Goal: Task Accomplishment & Management: Manage account settings

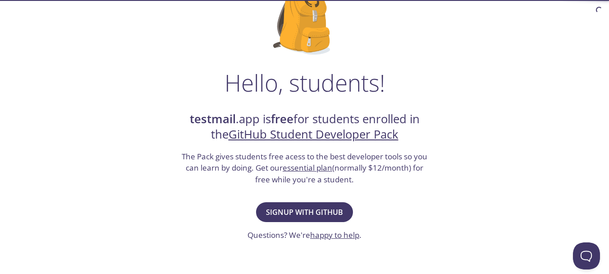
scroll to position [90, 0]
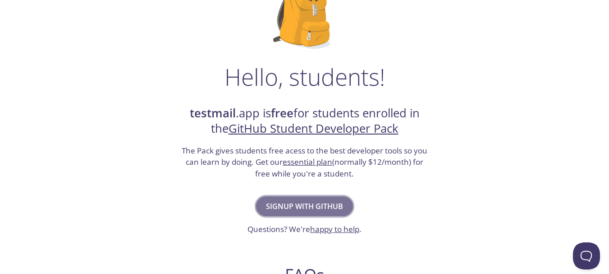
click at [286, 205] on span "Signup with GitHub" at bounding box center [304, 206] width 77 height 13
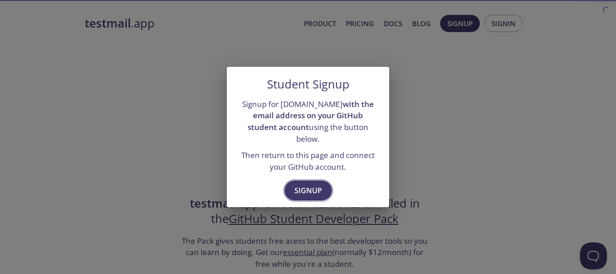
click at [307, 188] on span "Signup" at bounding box center [309, 190] width 28 height 13
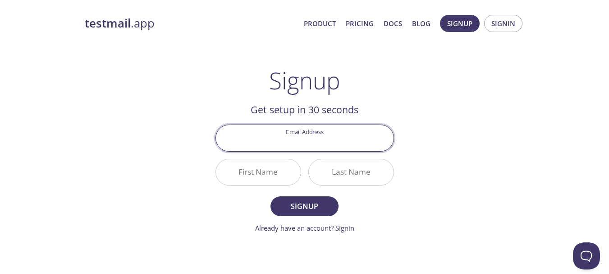
click at [307, 141] on input "Email Address" at bounding box center [305, 138] width 178 height 26
type input "[EMAIL_ADDRESS][DOMAIN_NAME]"
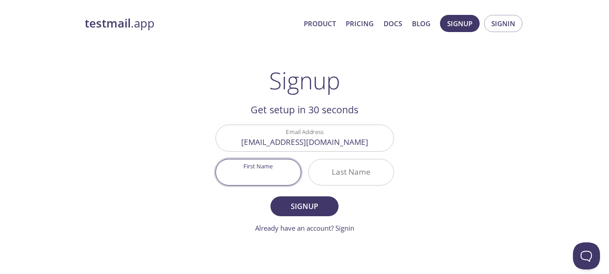
click at [282, 169] on input "First Name" at bounding box center [258, 172] width 85 height 26
type input "[PERSON_NAME]"
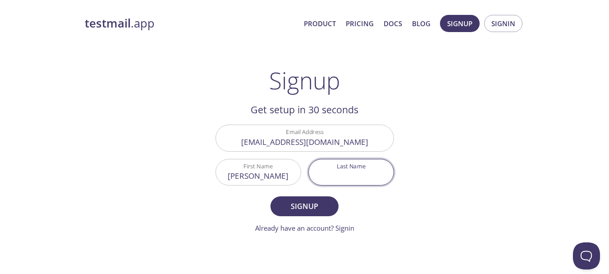
type input "j"
type input "o"
type input "j"
type input "Joshi"
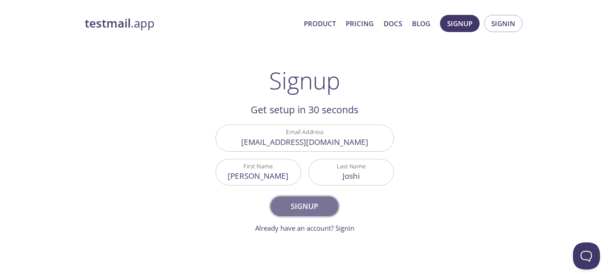
click at [282, 200] on span "Signup" at bounding box center [305, 206] width 48 height 13
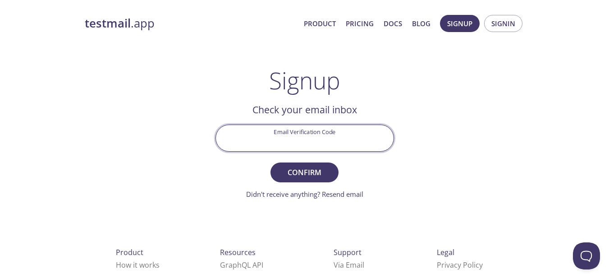
click at [313, 139] on input "Email Verification Code" at bounding box center [305, 138] width 178 height 26
type input "K2AX8UY"
click at [305, 166] on span "Confirm" at bounding box center [305, 172] width 48 height 13
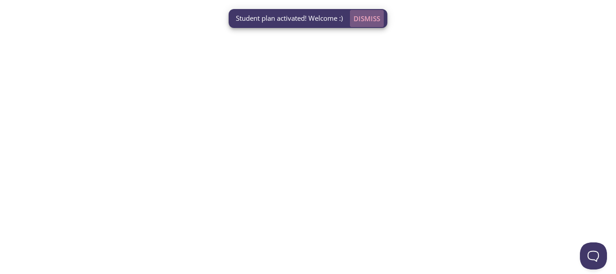
click at [374, 18] on span "Dismiss" at bounding box center [367, 19] width 27 height 12
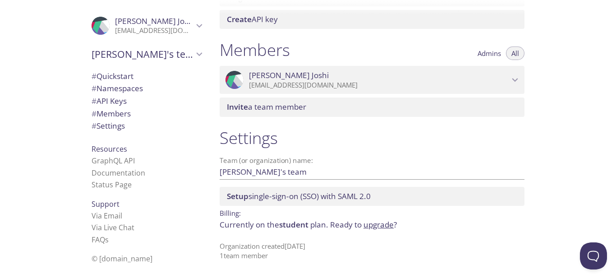
scroll to position [368, 0]
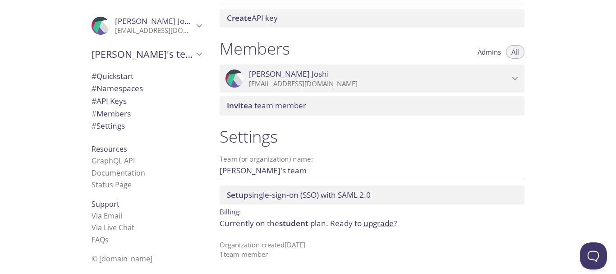
click at [108, 105] on span "# API Keys" at bounding box center [109, 101] width 35 height 10
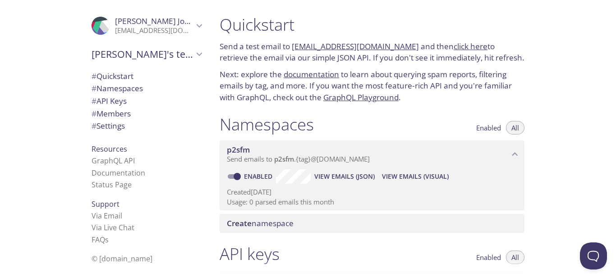
click at [131, 90] on span "# Namespaces" at bounding box center [117, 88] width 51 height 10
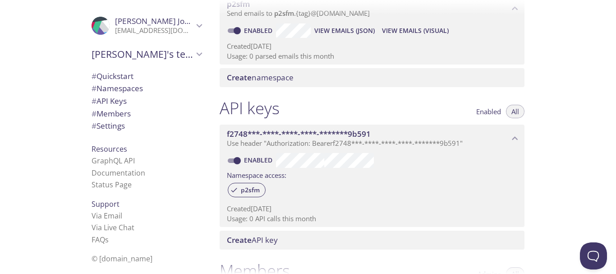
scroll to position [142, 0]
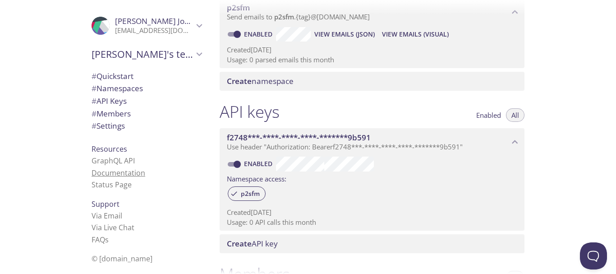
click at [109, 171] on link "Documentation" at bounding box center [119, 173] width 54 height 10
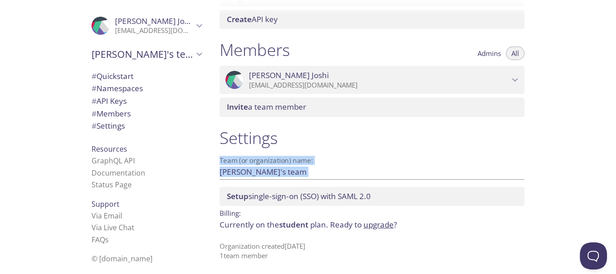
scroll to position [368, 0]
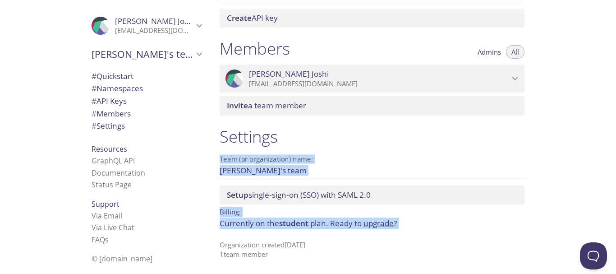
drag, startPoint x: 215, startPoint y: 24, endPoint x: 344, endPoint y: 253, distance: 262.8
copy div "Send a test email to p2sfm.test@inbox.testmail.app and then click here to retri…"
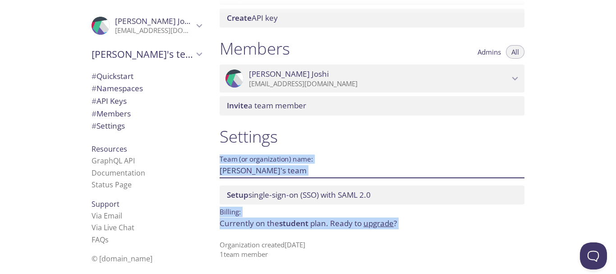
click at [463, 166] on input "Paresh's team" at bounding box center [358, 170] width 276 height 15
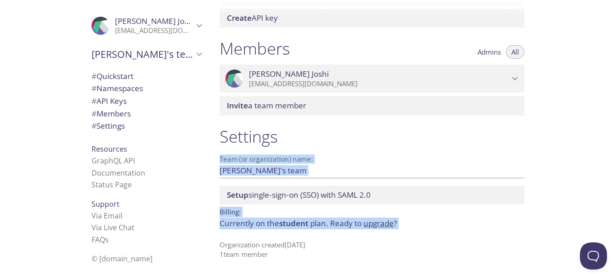
click at [332, 148] on div "Settings Team (or organization) name: Paresh's team Save Setup single-sign-on (…" at bounding box center [371, 193] width 319 height 144
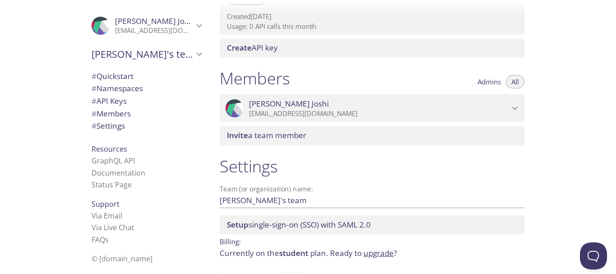
scroll to position [323, 0]
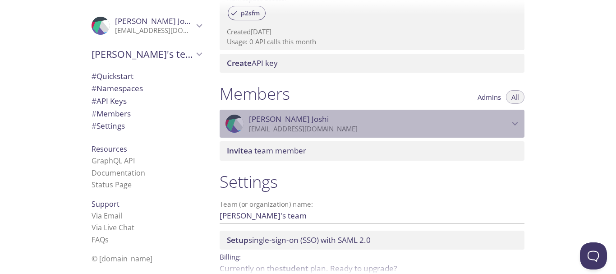
click at [521, 123] on div ".cls-1 { fill: #6d5ca8; } .cls-2 { fill: #3fc191; } .cls-3 { fill: #3b4752; } .…" at bounding box center [372, 124] width 305 height 28
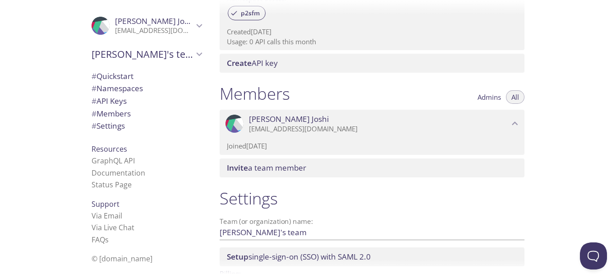
click at [521, 122] on div ".cls-1 { fill: #6d5ca8; } .cls-2 { fill: #3fc191; } .cls-3 { fill: #3b4752; } .…" at bounding box center [372, 124] width 305 height 28
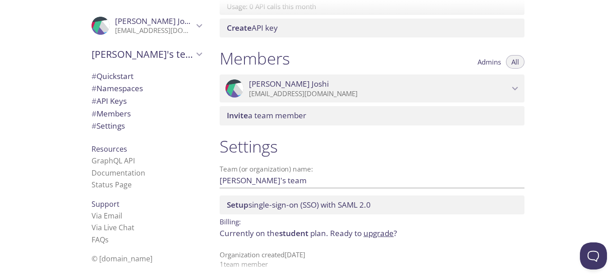
scroll to position [368, 0]
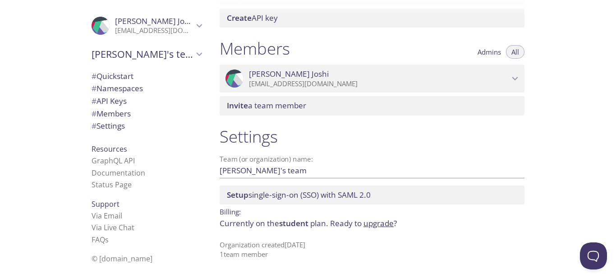
click at [194, 23] on icon "Paresh Joshi" at bounding box center [200, 26] width 12 height 12
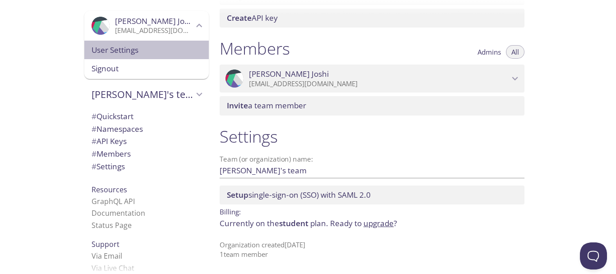
click at [159, 57] on div "User Settings" at bounding box center [146, 50] width 125 height 19
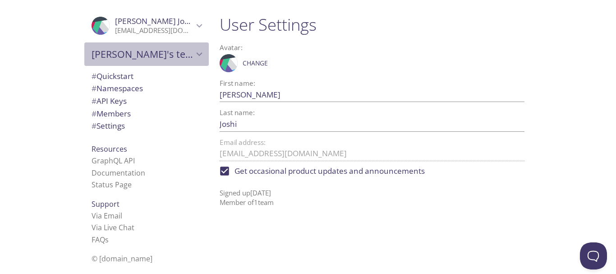
click at [127, 60] on div "Paresh's team" at bounding box center [146, 53] width 125 height 23
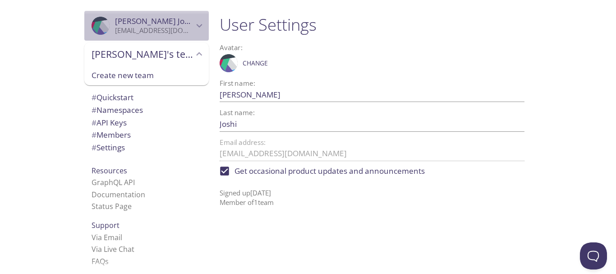
click at [100, 23] on icon ".cls-1 { fill: #6d5ca8; } .cls-2 { fill: #3fc191; } .cls-3 { fill: #3b4752; } .…" at bounding box center [101, 26] width 18 height 18
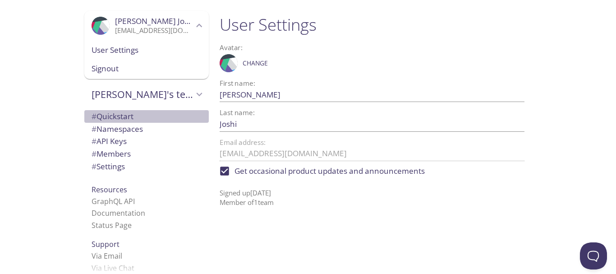
drag, startPoint x: 136, startPoint y: 116, endPoint x: 206, endPoint y: 120, distance: 70.0
click at [136, 116] on span "# Quickstart" at bounding box center [147, 117] width 110 height 12
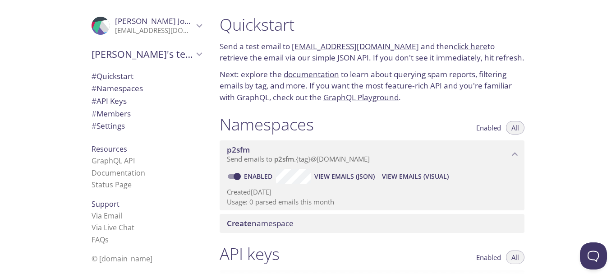
click at [272, 218] on span "Create namespace" at bounding box center [260, 223] width 67 height 10
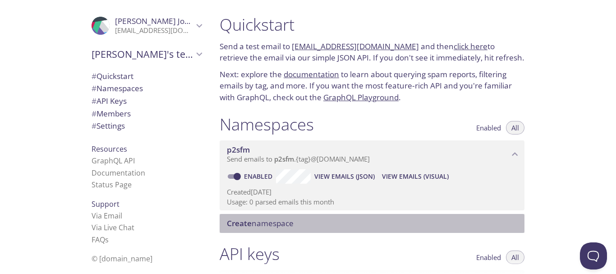
click at [438, 176] on span "View Emails (Visual)" at bounding box center [415, 176] width 67 height 11
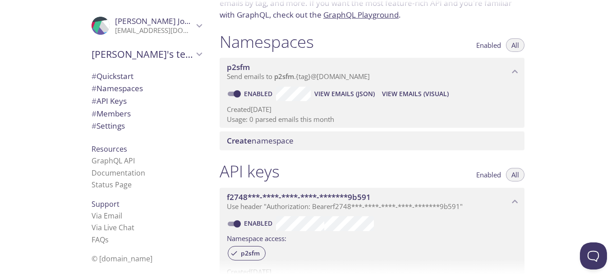
scroll to position [60, 0]
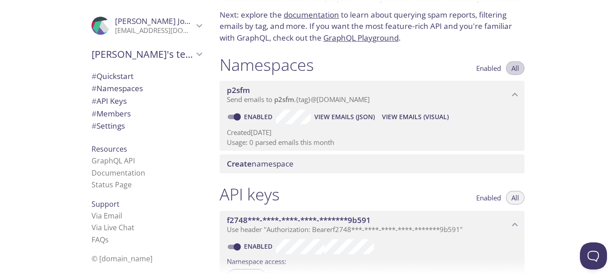
click at [519, 71] on button "All" at bounding box center [515, 68] width 18 height 14
click at [516, 95] on icon "p2sfm namespace" at bounding box center [515, 95] width 6 height 4
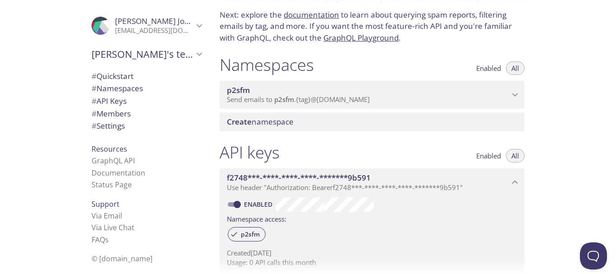
click at [515, 95] on icon "p2sfm namespace" at bounding box center [515, 95] width 12 height 12
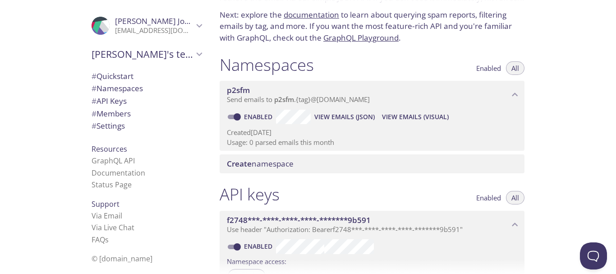
click at [346, 116] on span "View Emails (JSON)" at bounding box center [344, 116] width 60 height 11
click at [407, 115] on span "View Emails (Visual)" at bounding box center [415, 116] width 67 height 11
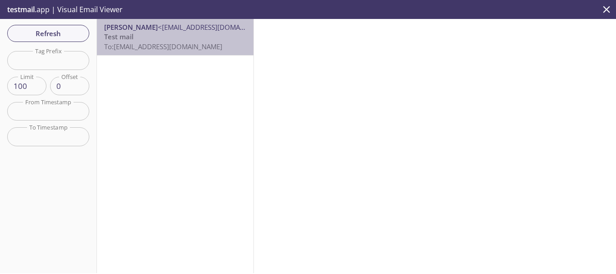
click at [191, 43] on span "To: p2sfm.hello@inbox.testmail.app" at bounding box center [163, 46] width 118 height 9
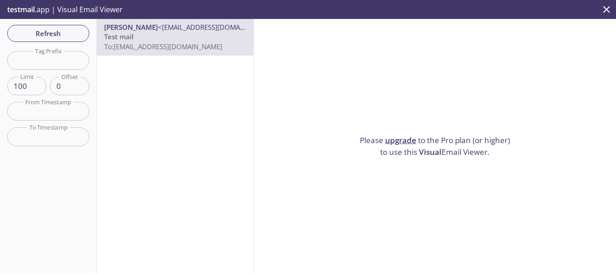
click at [189, 34] on p "Test mail To: p2sfm.hello@inbox.testmail.app" at bounding box center [175, 41] width 142 height 19
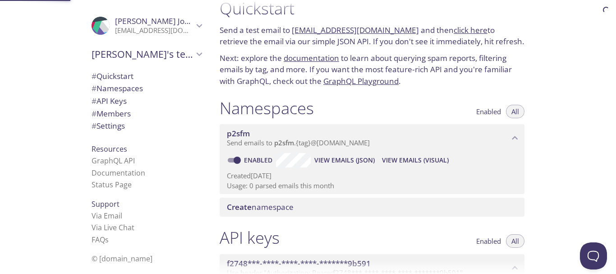
scroll to position [14, 0]
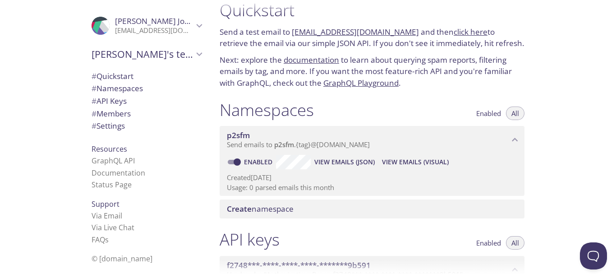
click at [234, 160] on input "Enabled" at bounding box center [237, 162] width 32 height 11
click at [229, 161] on input "Disabled" at bounding box center [230, 162] width 32 height 11
checkbox input "true"
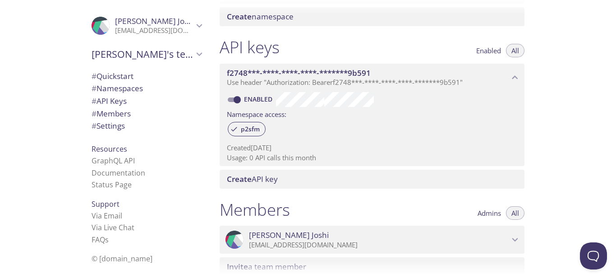
scroll to position [240, 0]
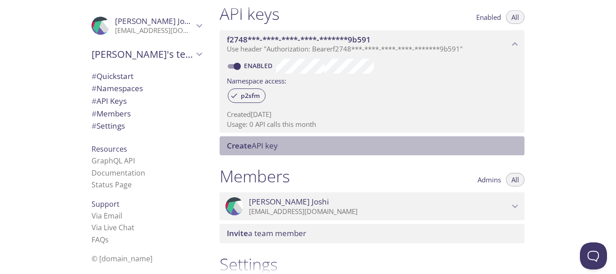
click at [309, 148] on span "Create API key" at bounding box center [374, 146] width 294 height 10
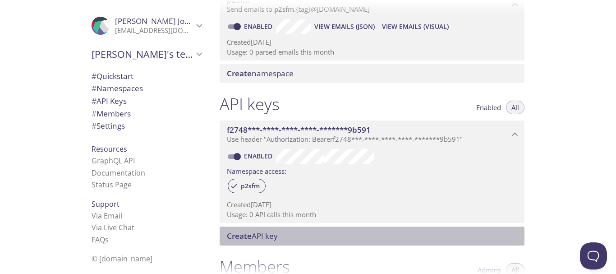
scroll to position [105, 0]
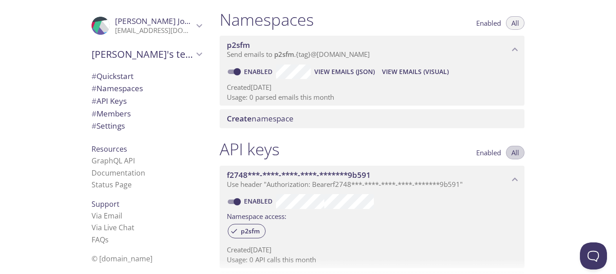
click at [514, 152] on span "All" at bounding box center [516, 152] width 8 height 0
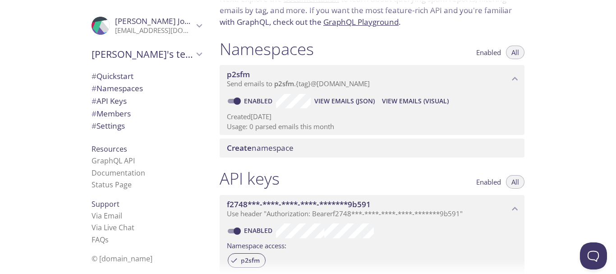
scroll to position [60, 0]
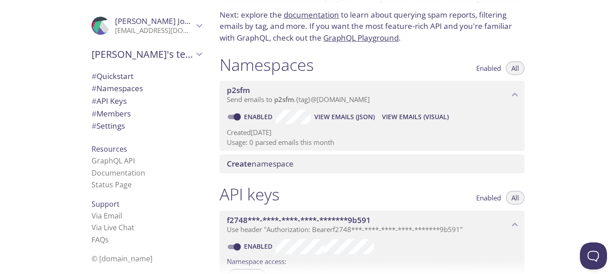
click at [353, 115] on span "View Emails (JSON)" at bounding box center [344, 116] width 60 height 11
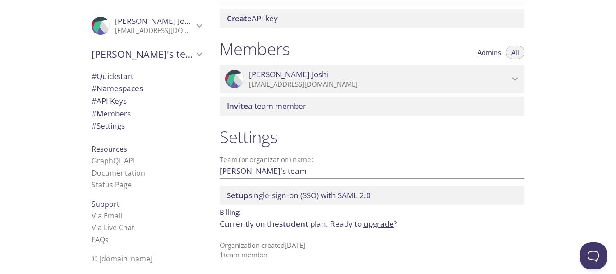
scroll to position [368, 0]
click at [113, 128] on span "# Settings" at bounding box center [108, 125] width 33 height 10
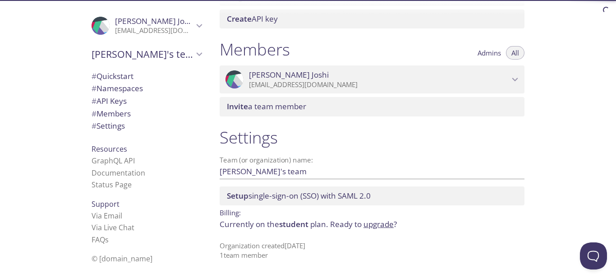
scroll to position [368, 0]
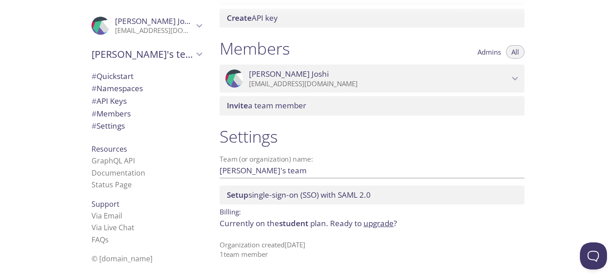
click at [258, 251] on p "Organization created 5 Oct 2025 1 team member" at bounding box center [372, 249] width 305 height 19
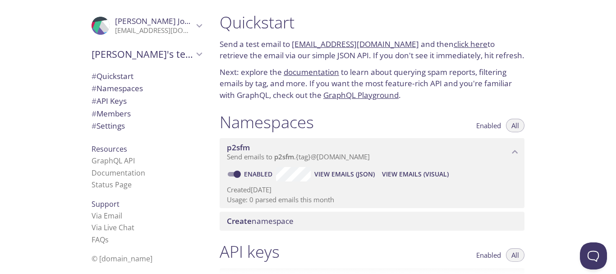
scroll to position [0, 0]
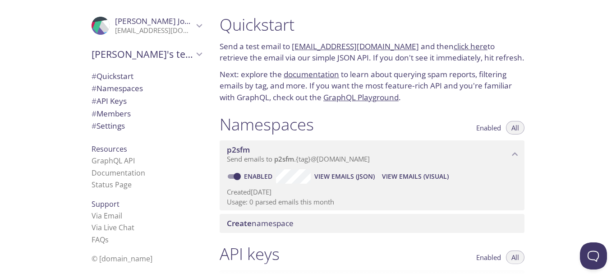
click at [175, 25] on span "Paresh Joshi" at bounding box center [154, 21] width 78 height 10
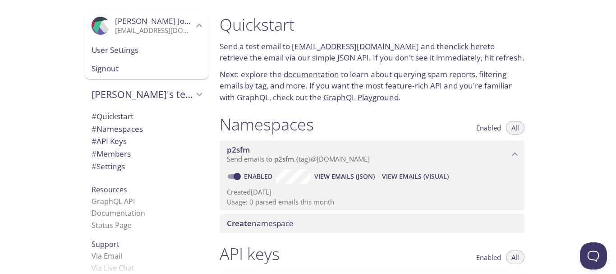
click at [135, 50] on span "User Settings" at bounding box center [147, 50] width 110 height 12
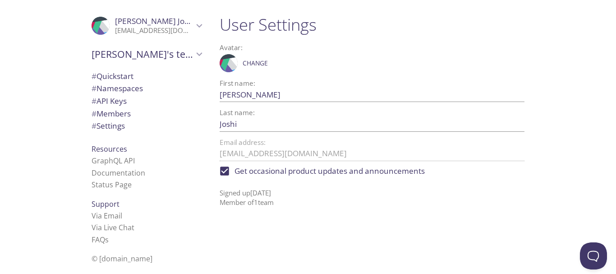
click at [113, 104] on span "# API Keys" at bounding box center [109, 101] width 35 height 10
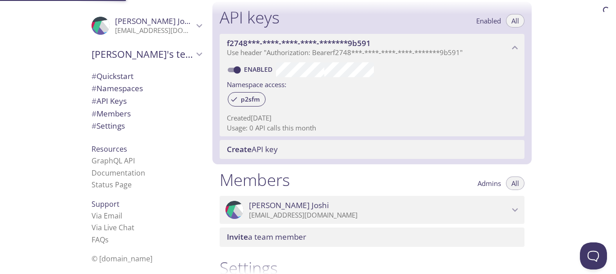
scroll to position [244, 0]
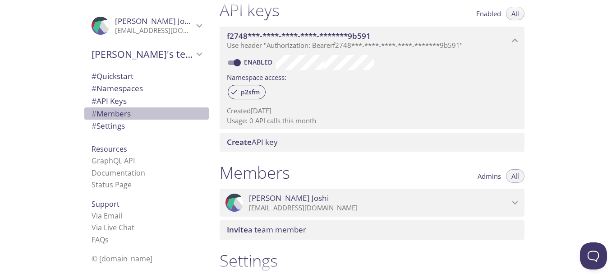
click at [111, 112] on span "# Members" at bounding box center [111, 113] width 39 height 10
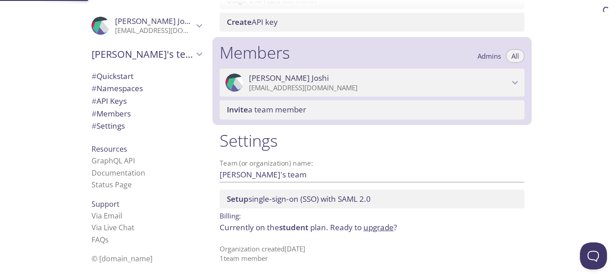
scroll to position [368, 0]
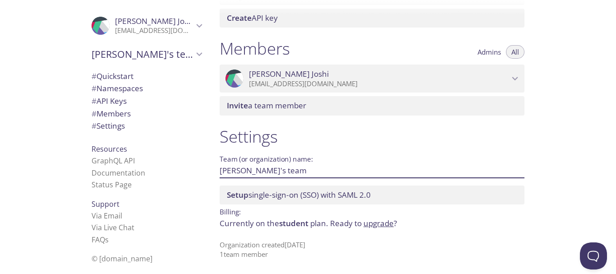
click at [275, 171] on input "Paresh's team" at bounding box center [358, 170] width 276 height 15
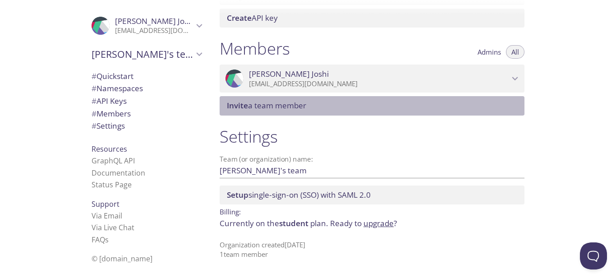
click at [318, 104] on span "Invite a team member" at bounding box center [374, 106] width 294 height 10
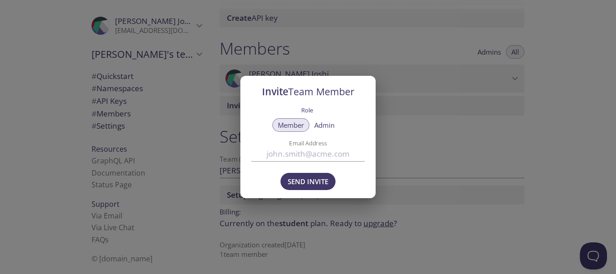
click at [308, 158] on input "Email Address" at bounding box center [308, 154] width 114 height 15
click at [323, 125] on span "Admin" at bounding box center [324, 125] width 20 height 0
click at [302, 125] on span "Member" at bounding box center [291, 125] width 26 height 0
click at [411, 150] on div "Invite Team Member Role Member Admin Email Address Send Invite" at bounding box center [308, 137] width 616 height 274
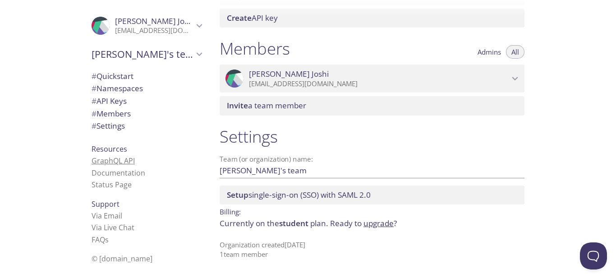
click at [111, 161] on link "GraphQL API" at bounding box center [113, 161] width 43 height 10
click at [107, 187] on link "Status Page" at bounding box center [112, 185] width 40 height 10
